Goal: Use online tool/utility: Utilize a website feature to perform a specific function

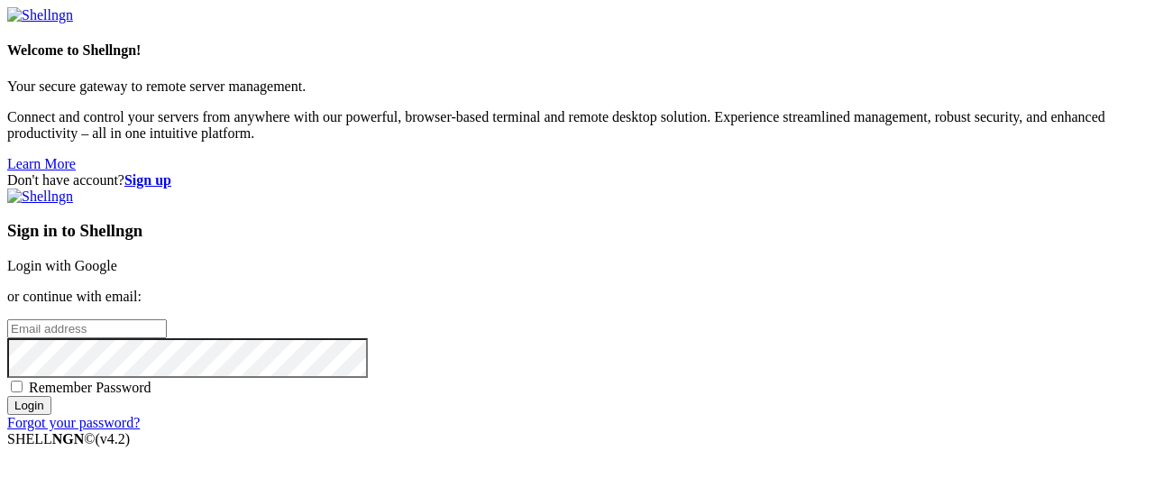
type input "[EMAIL_ADDRESS][DOMAIN_NAME]"
click at [51, 415] on input "Login" at bounding box center [29, 405] width 44 height 19
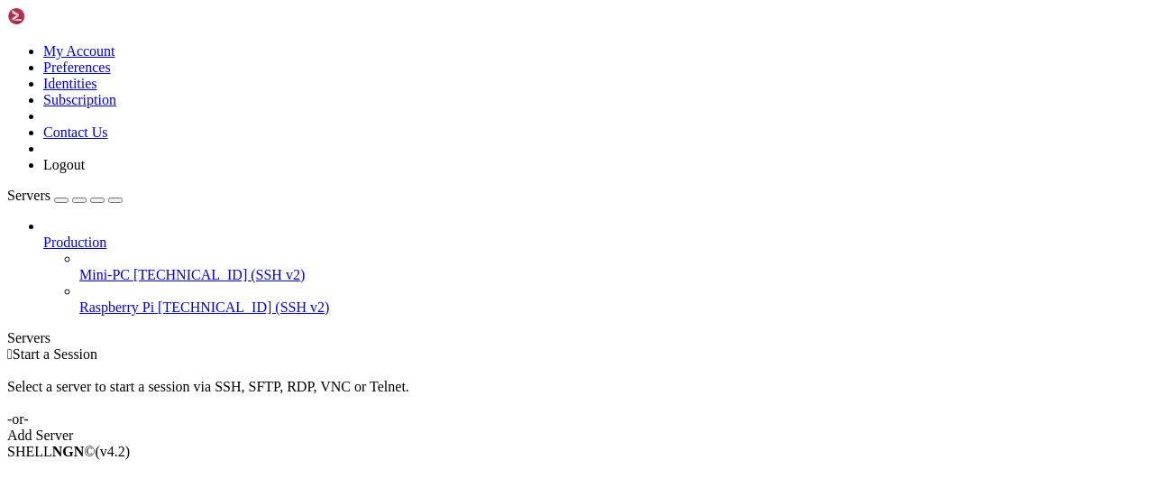
click at [133, 267] on span "[TECHNICAL_ID] (SSH v2)" at bounding box center [218, 274] width 171 height 15
click at [91, 474] on span "Connect" at bounding box center [67, 481] width 48 height 15
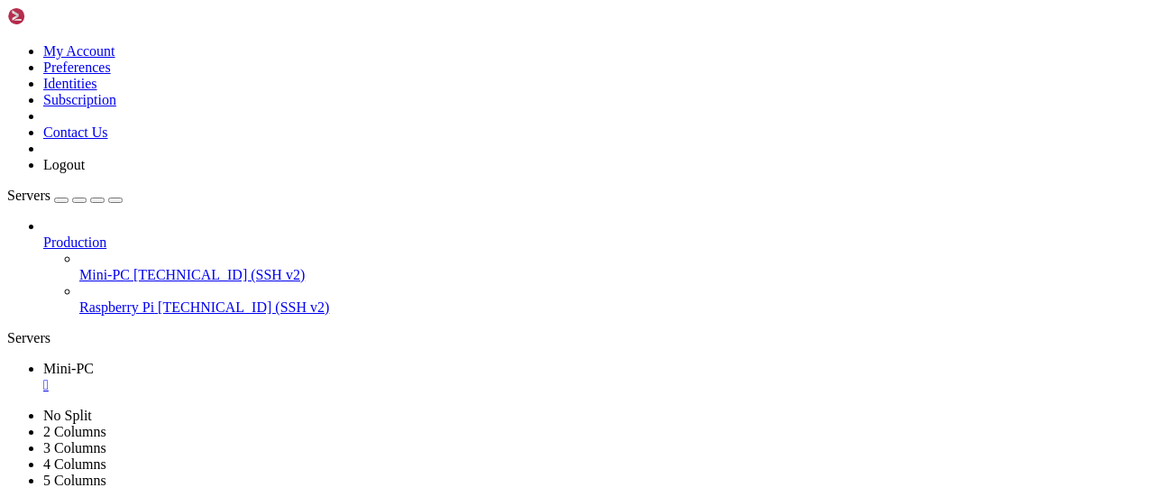
drag, startPoint x: 512, startPoint y: 864, endPoint x: 674, endPoint y: 869, distance: 162.3
drag, startPoint x: 691, startPoint y: 864, endPoint x: 510, endPoint y: 864, distance: 181.2
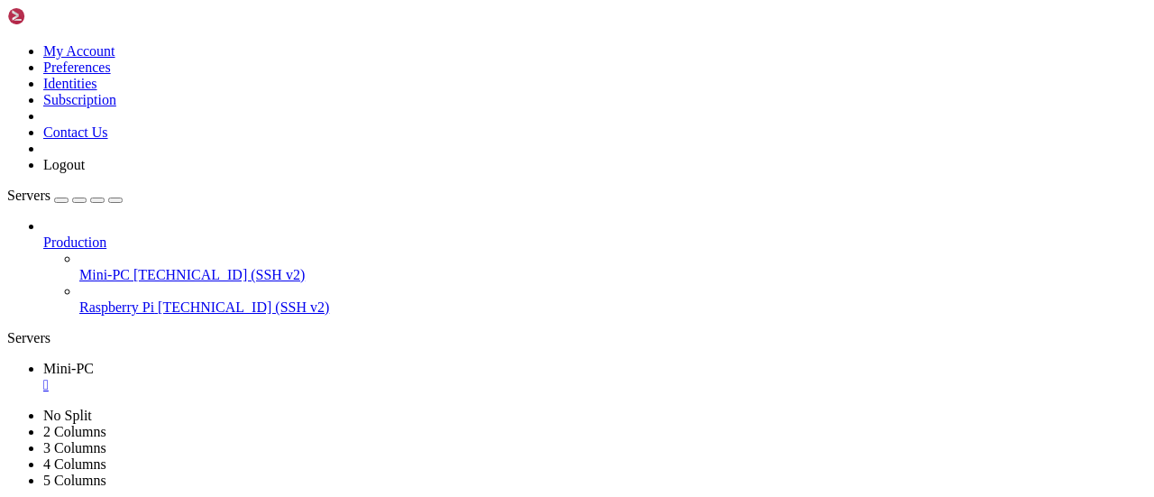
copy x-row "registros_[DATE].txt"
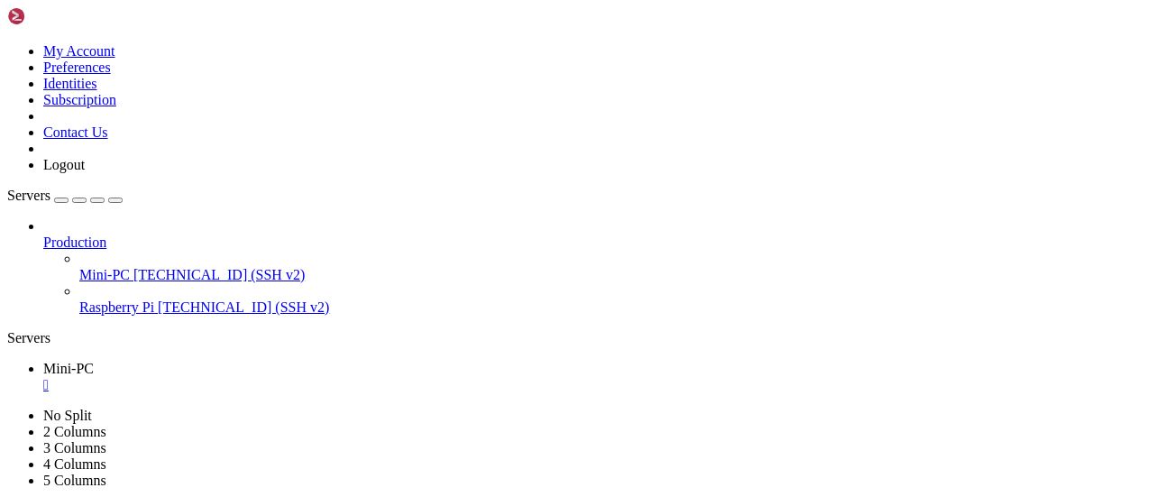
scroll to position [2053, 0]
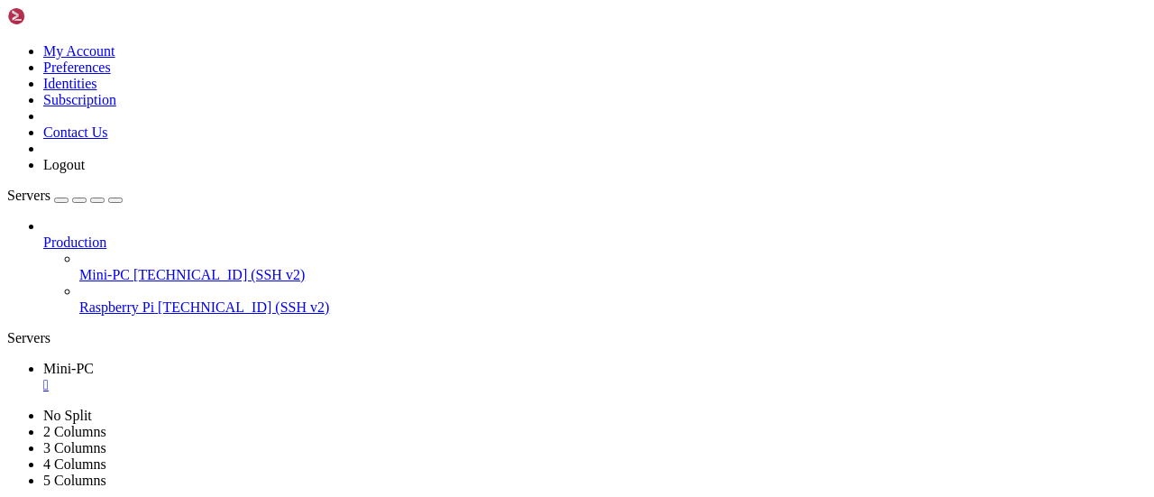
click at [314, 377] on div "" at bounding box center [594, 385] width 1103 height 16
